Goal: Book appointment/travel/reservation

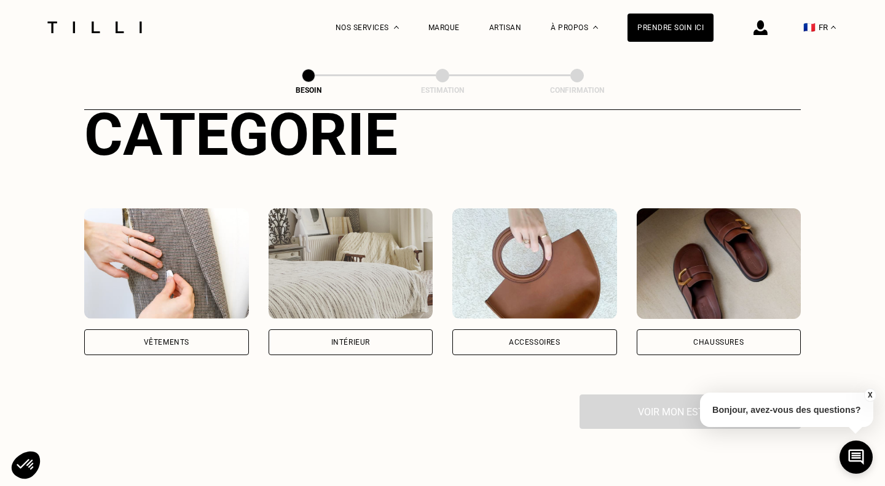
scroll to position [160, 0]
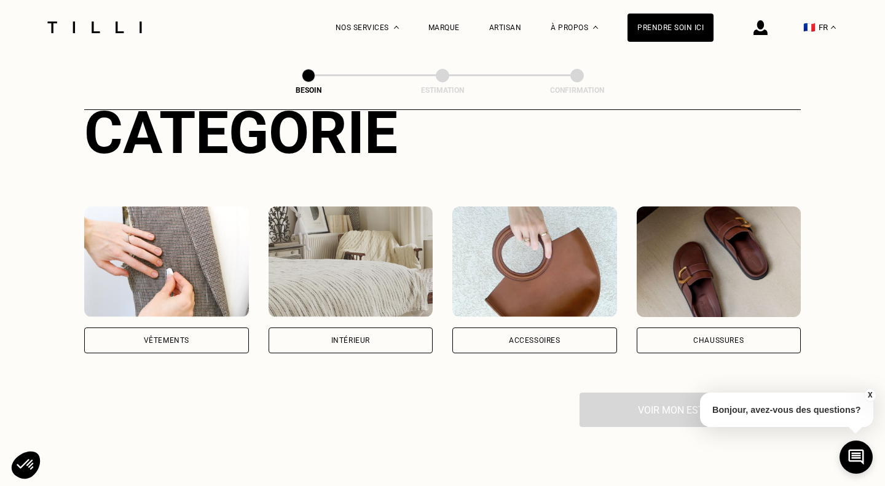
click at [192, 333] on div "Vêtements" at bounding box center [166, 341] width 165 height 26
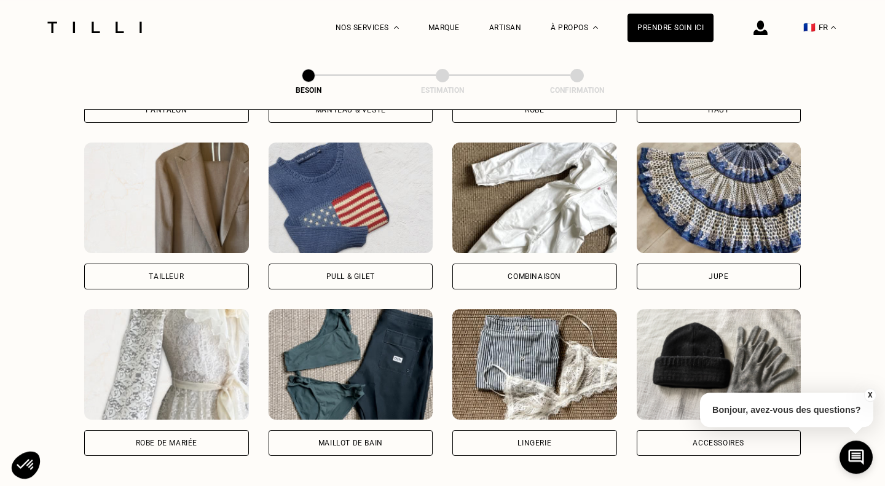
scroll to position [725, 0]
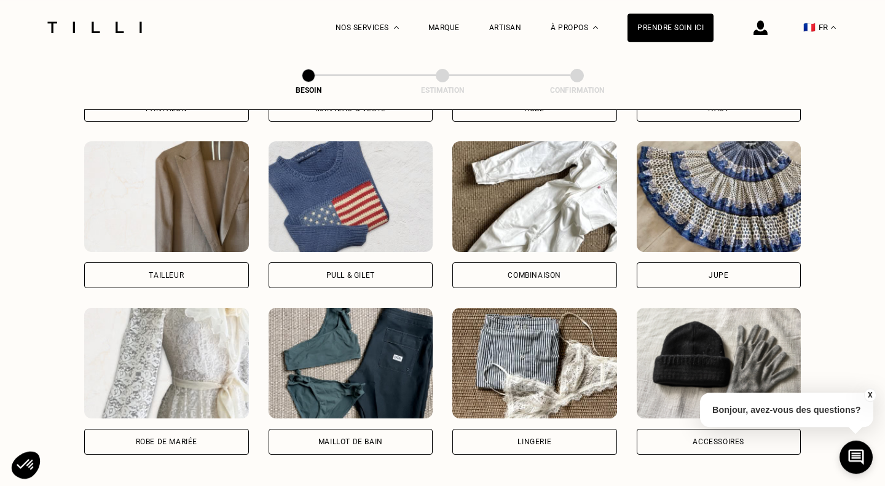
click at [692, 262] on div "Jupe" at bounding box center [719, 275] width 165 height 26
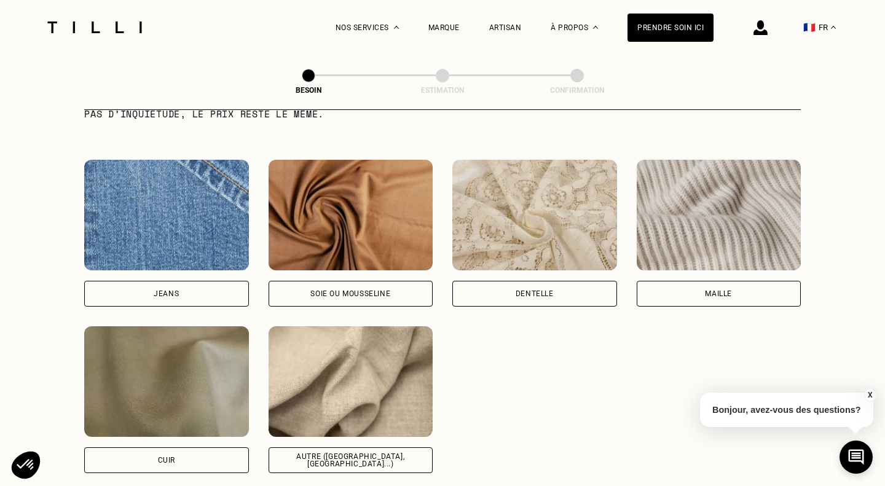
scroll to position [1286, 0]
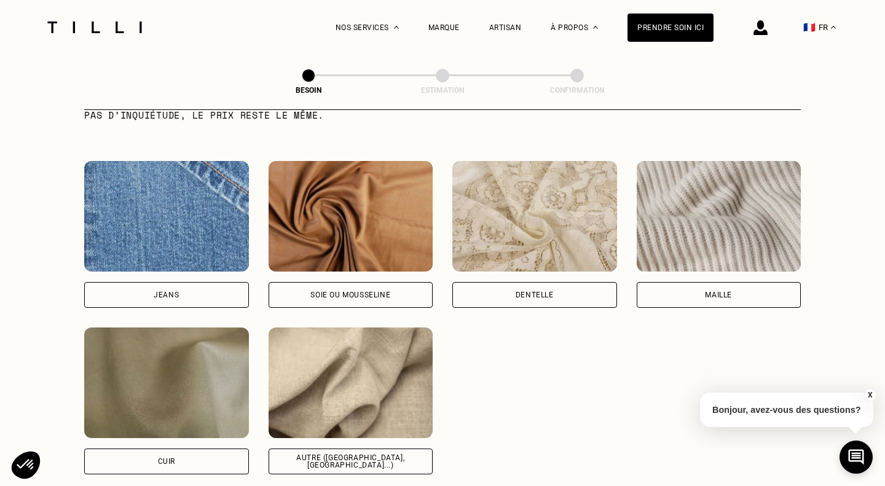
click at [349, 454] on div "Autre ([GEOGRAPHIC_DATA], [GEOGRAPHIC_DATA]...)" at bounding box center [351, 461] width 144 height 15
select select "FR"
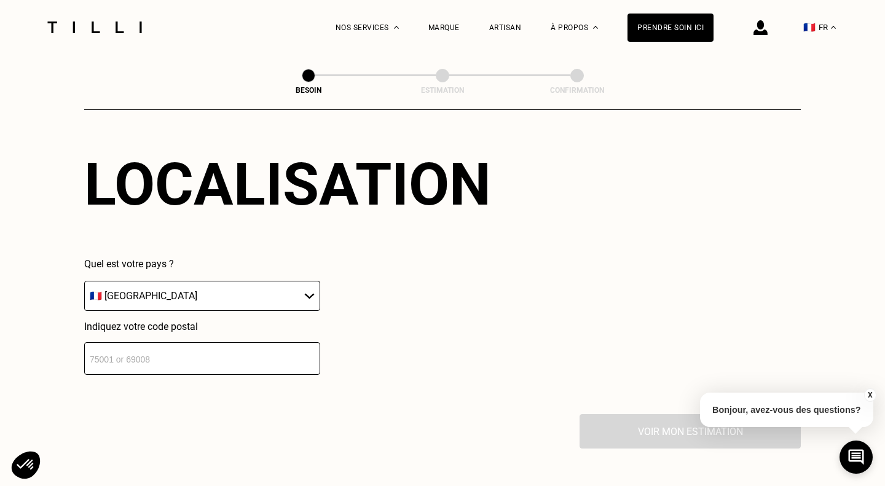
scroll to position [1700, 0]
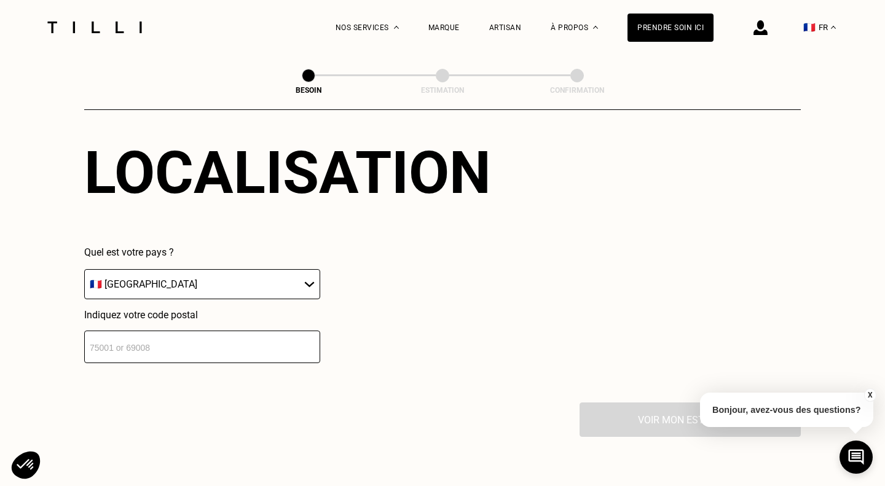
click at [269, 343] on input "number" at bounding box center [202, 347] width 236 height 33
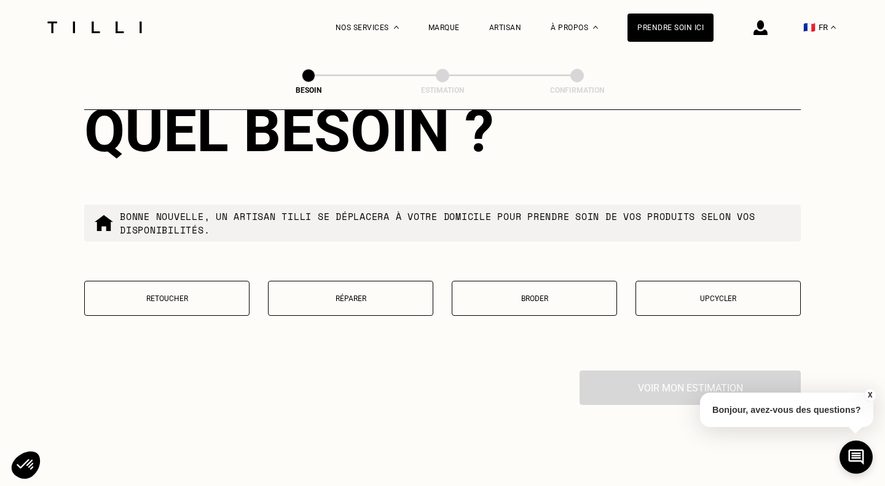
scroll to position [2055, 0]
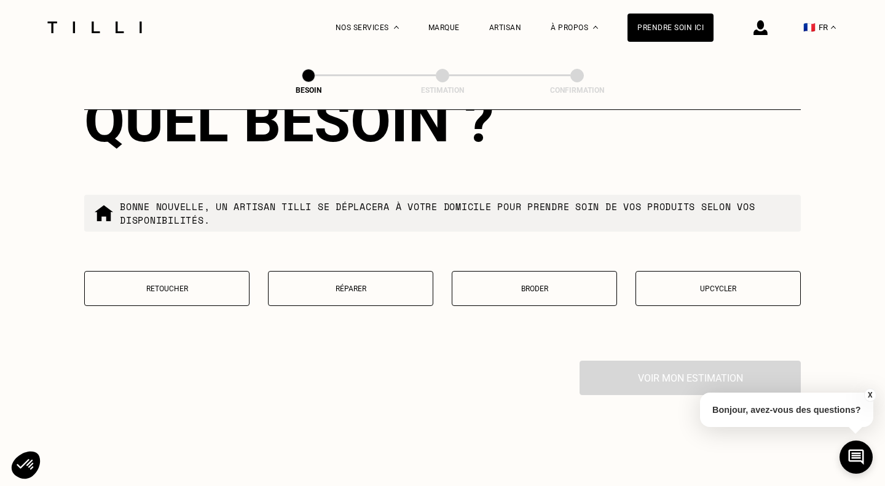
type input "31000"
click at [377, 274] on button "Réparer" at bounding box center [350, 288] width 165 height 35
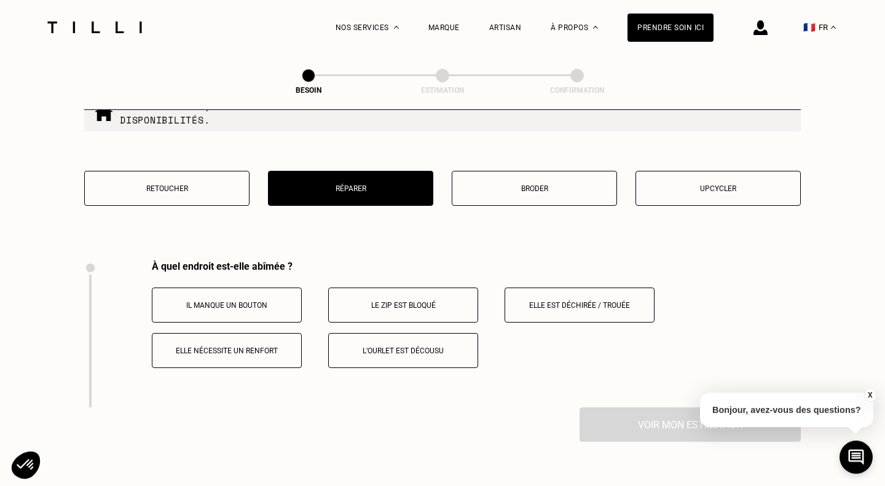
scroll to position [2132, 0]
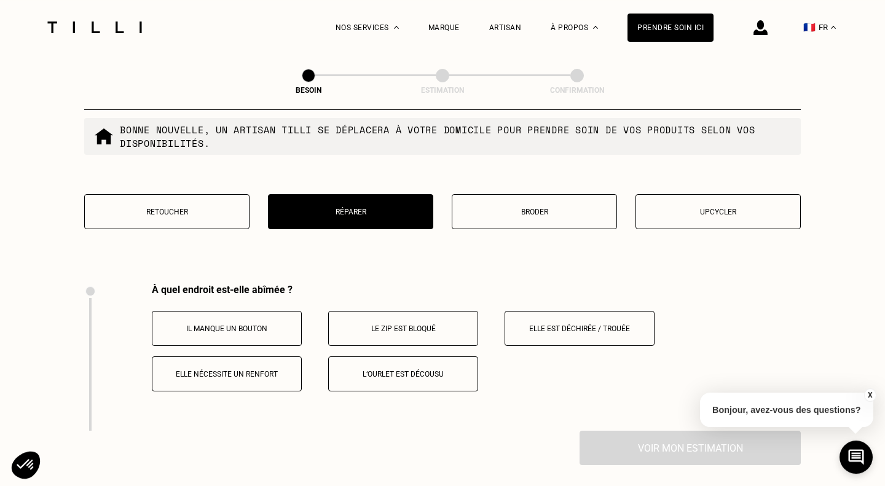
click at [168, 208] on p "Retoucher" at bounding box center [167, 212] width 152 height 9
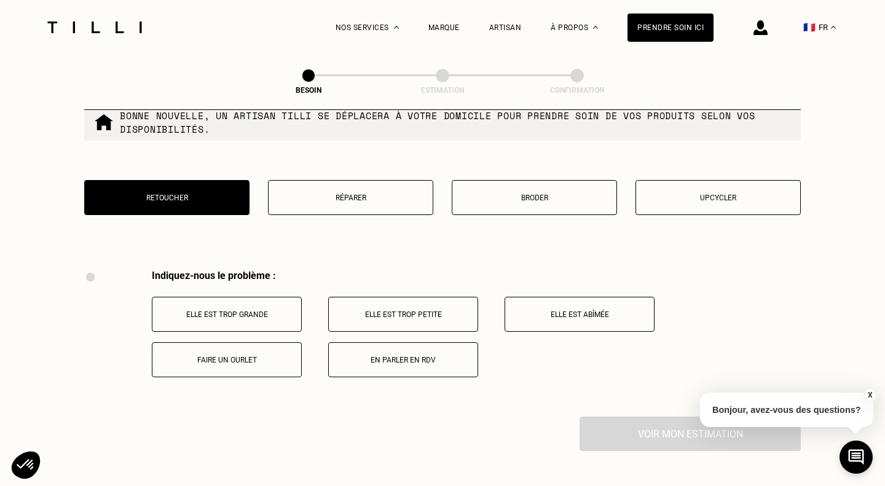
scroll to position [2143, 0]
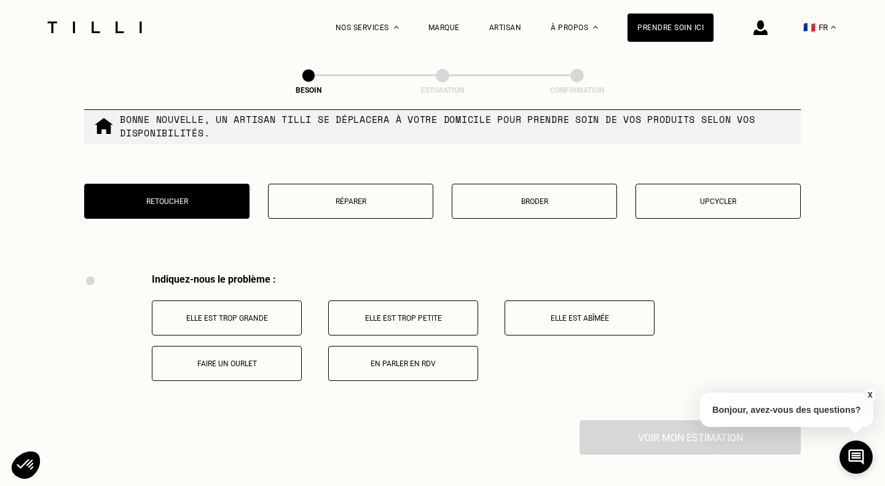
click at [522, 197] on p "Broder" at bounding box center [534, 201] width 152 height 9
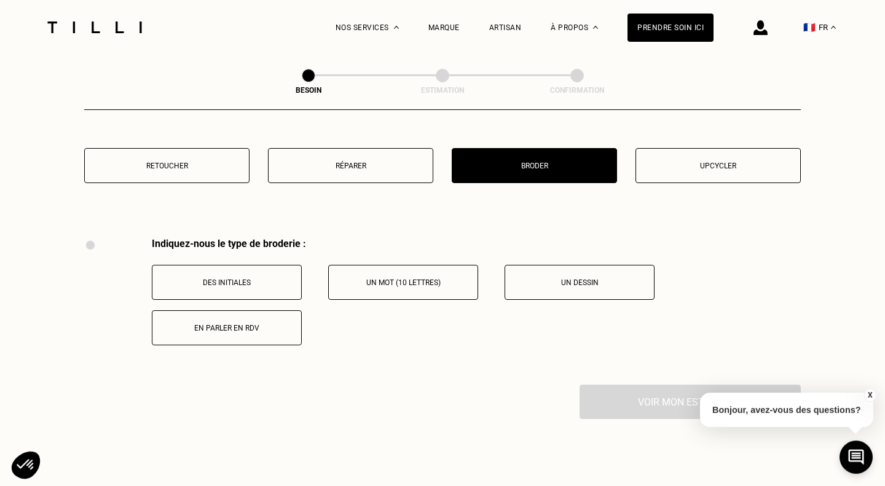
click at [677, 163] on button "Upcycler" at bounding box center [717, 165] width 165 height 35
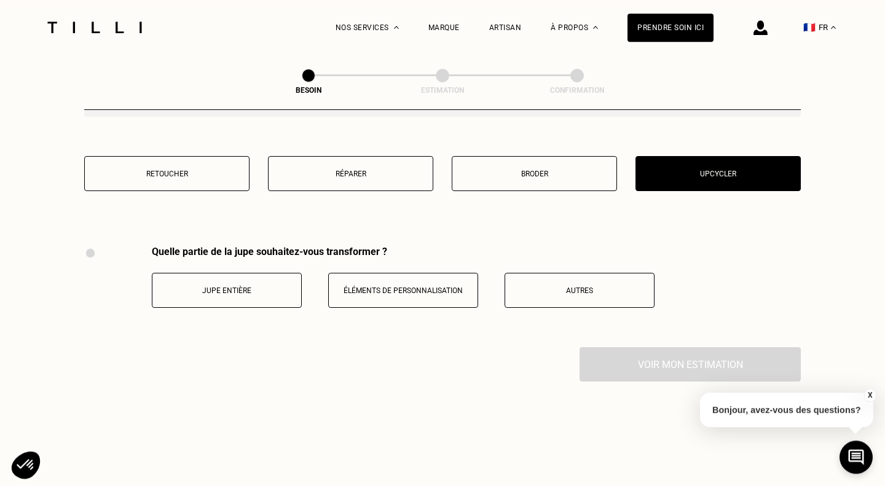
click at [181, 170] on p "Retoucher" at bounding box center [167, 174] width 152 height 9
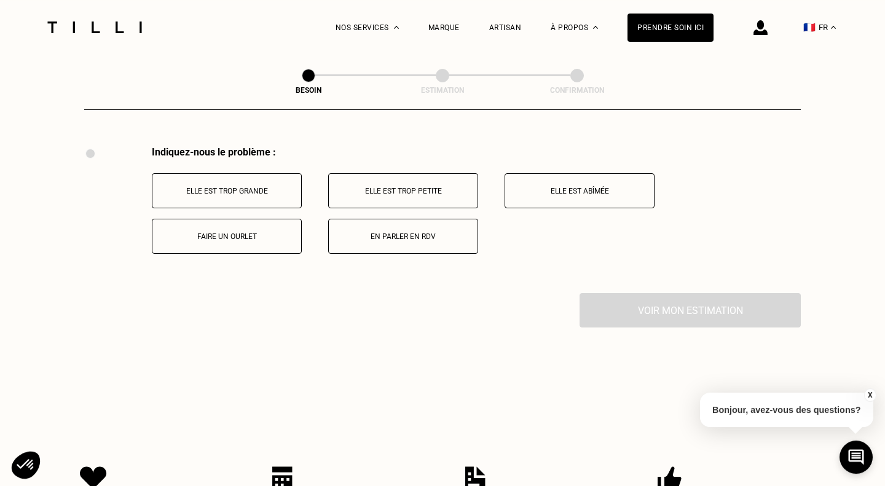
click at [407, 232] on p "En parler en RDV" at bounding box center [403, 236] width 136 height 9
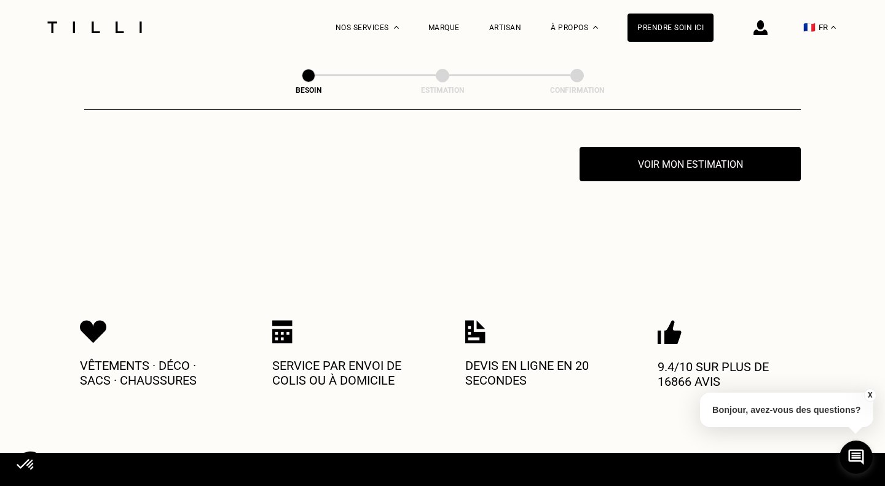
scroll to position [2417, 0]
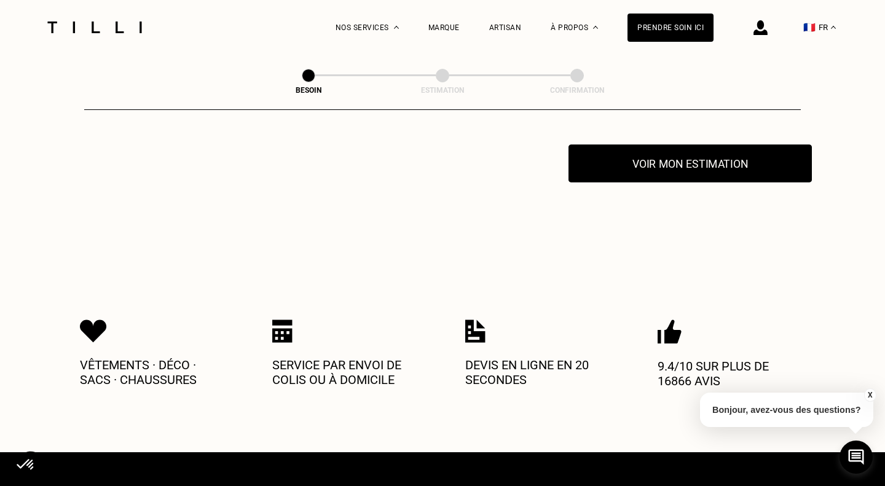
click at [642, 152] on button "Voir mon estimation" at bounding box center [689, 163] width 243 height 38
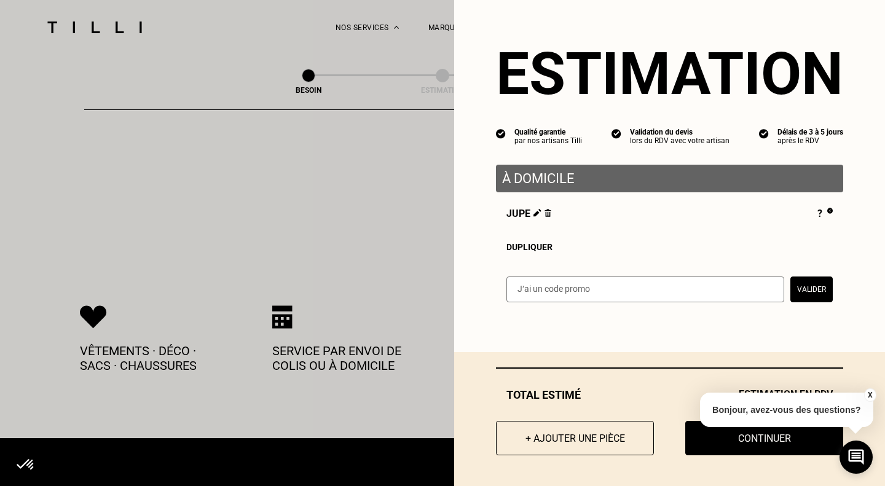
scroll to position [2436, 0]
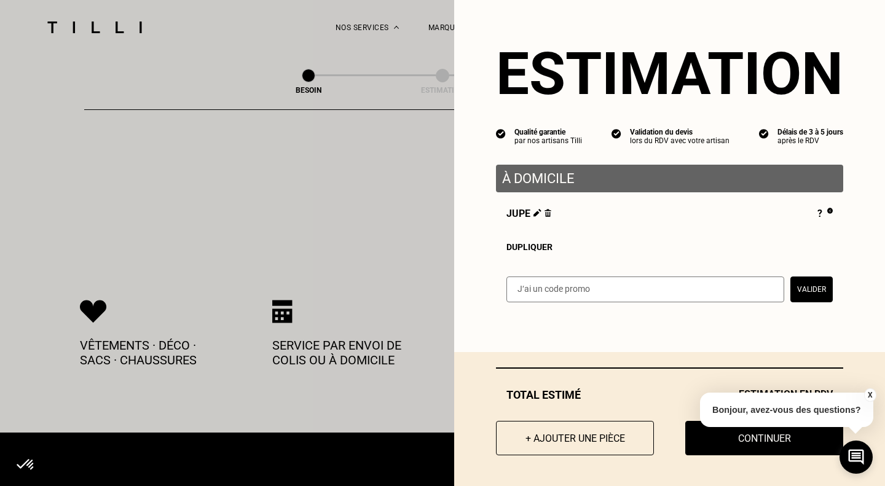
click at [871, 392] on button "X" at bounding box center [869, 395] width 12 height 14
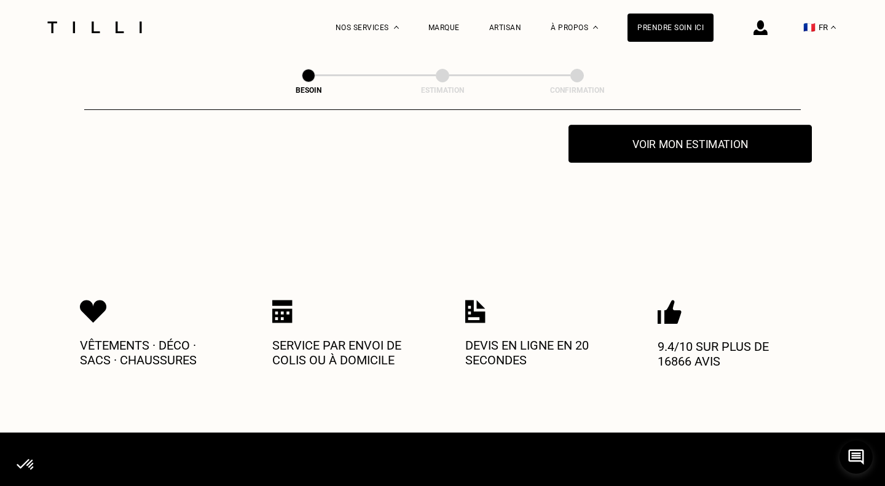
click at [713, 140] on button "Voir mon estimation" at bounding box center [689, 144] width 243 height 38
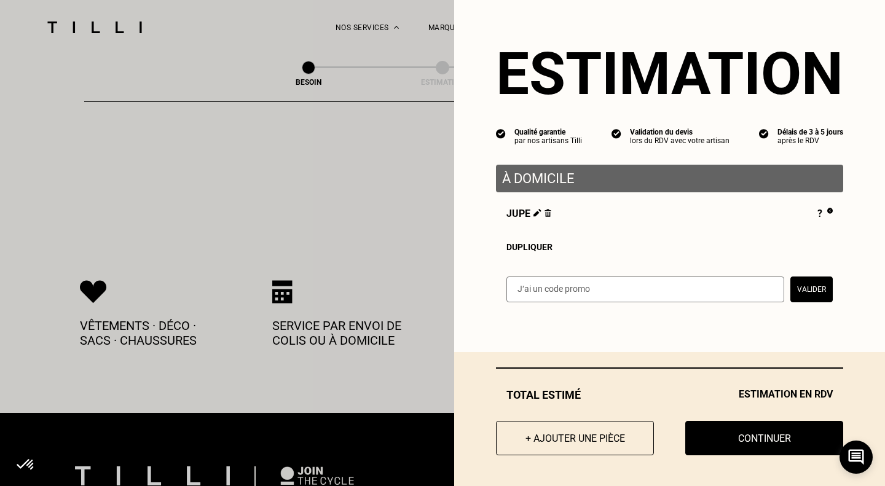
scroll to position [2454, 0]
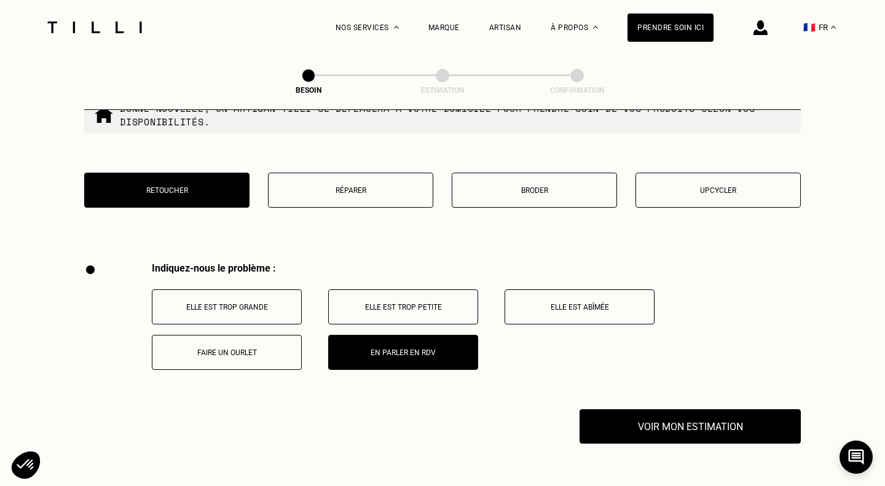
click at [376, 177] on button "Réparer" at bounding box center [350, 190] width 165 height 35
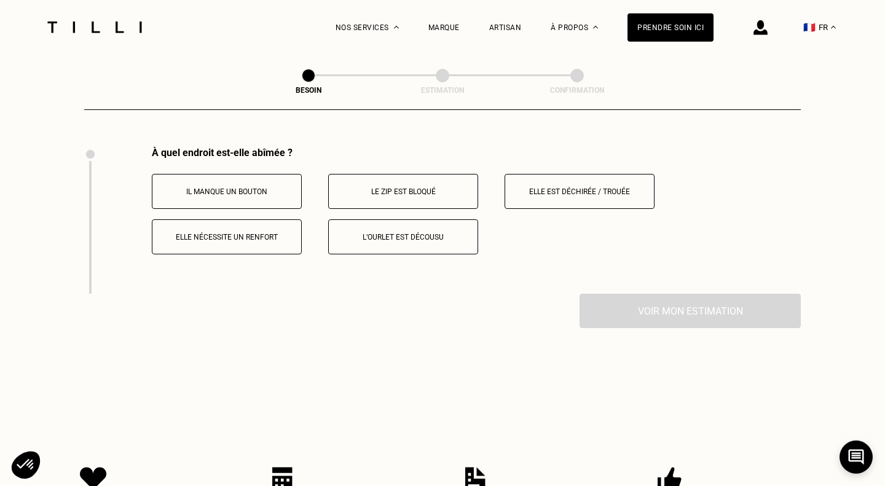
scroll to position [2270, 0]
click at [259, 232] on p "Elle nécessite un renfort" at bounding box center [227, 236] width 136 height 9
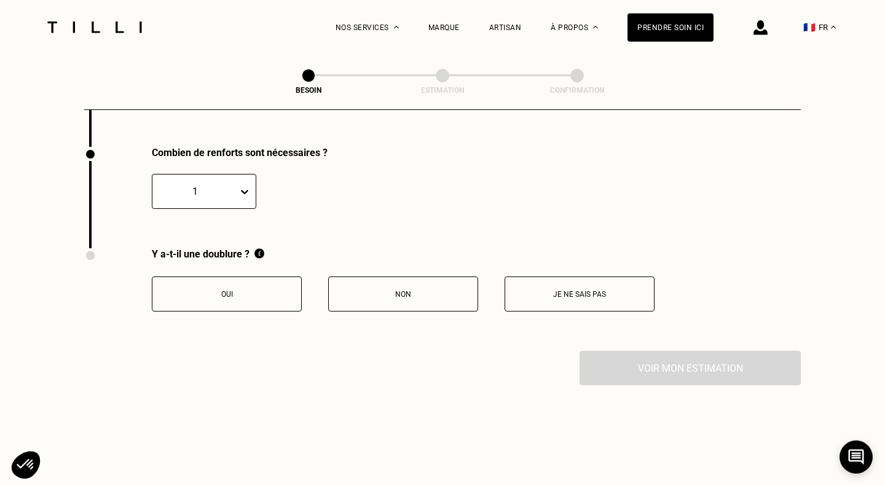
scroll to position [2417, 0]
click at [398, 276] on button "Non" at bounding box center [403, 293] width 150 height 35
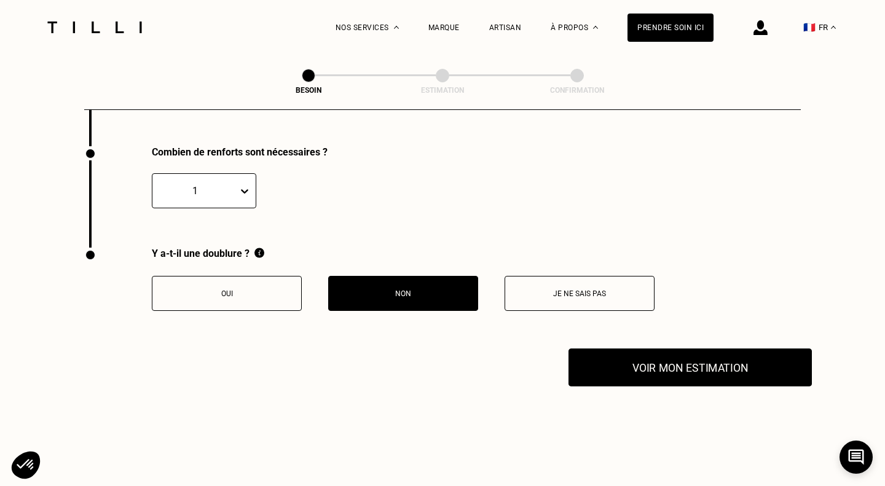
click at [734, 368] on button "Voir mon estimation" at bounding box center [689, 367] width 243 height 38
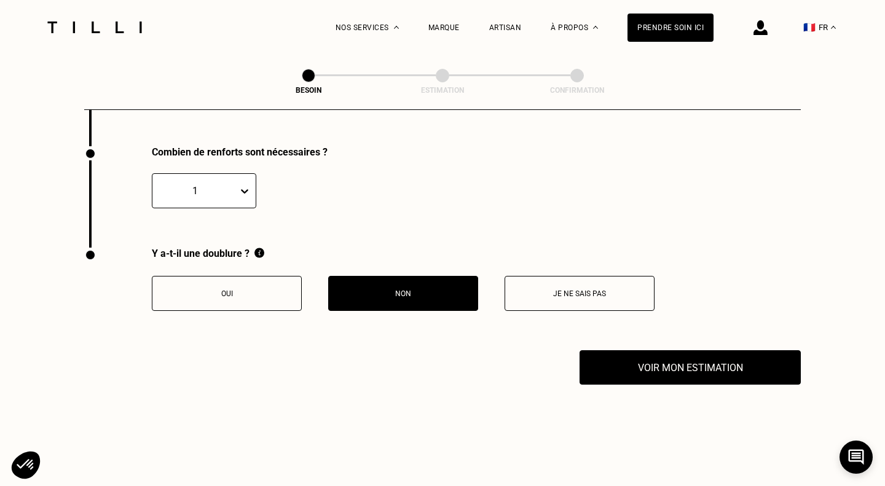
click at [564, 177] on p at bounding box center [456, 190] width 347 height 35
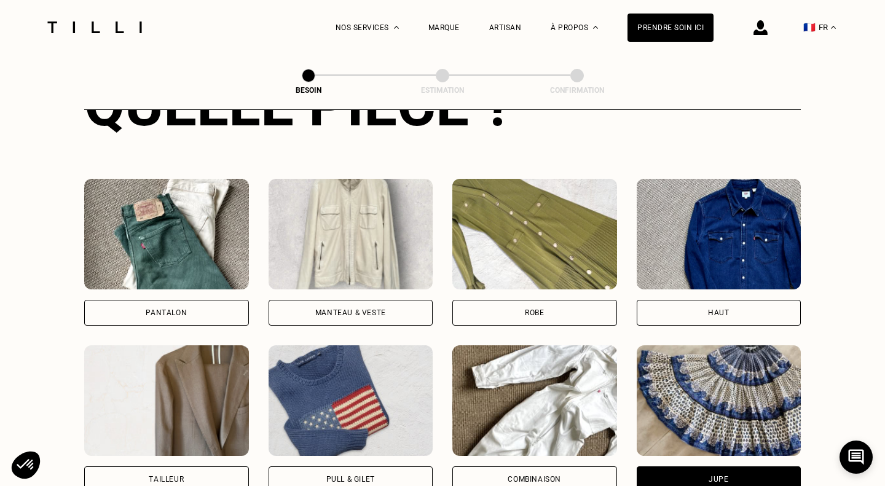
scroll to position [0, 0]
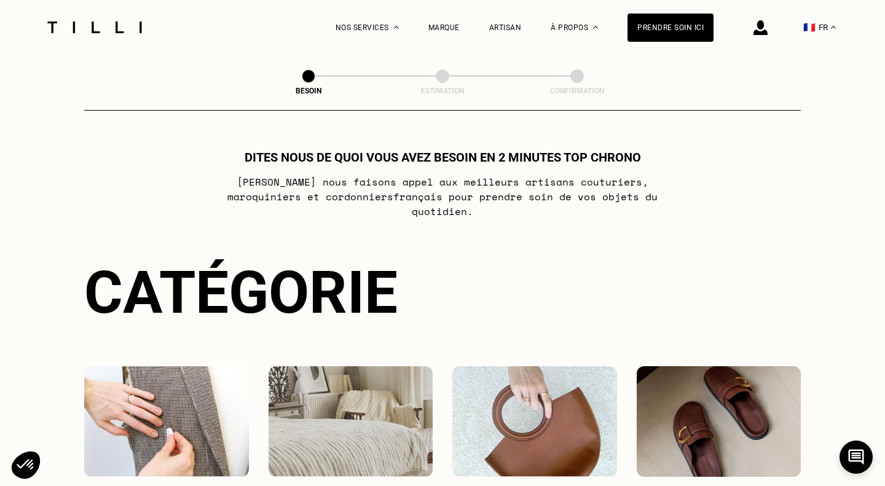
click at [68, 28] on img at bounding box center [94, 28] width 103 height 12
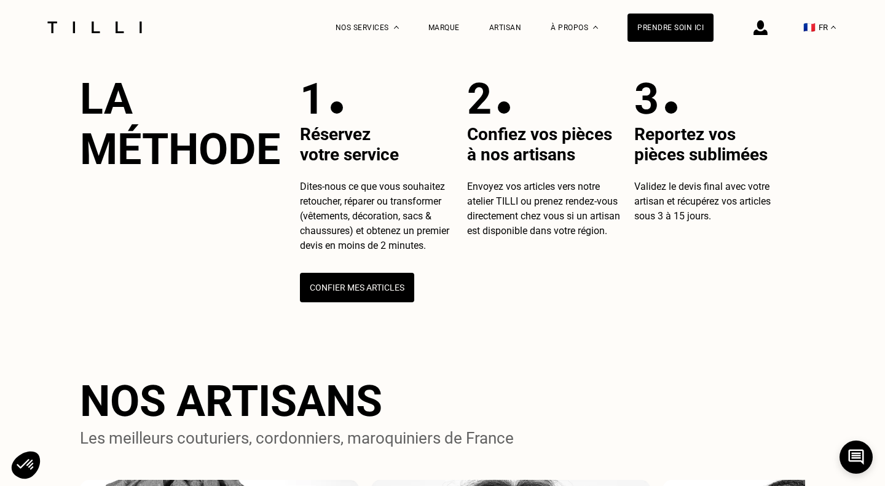
scroll to position [442, 0]
